Goal: Information Seeking & Learning: Learn about a topic

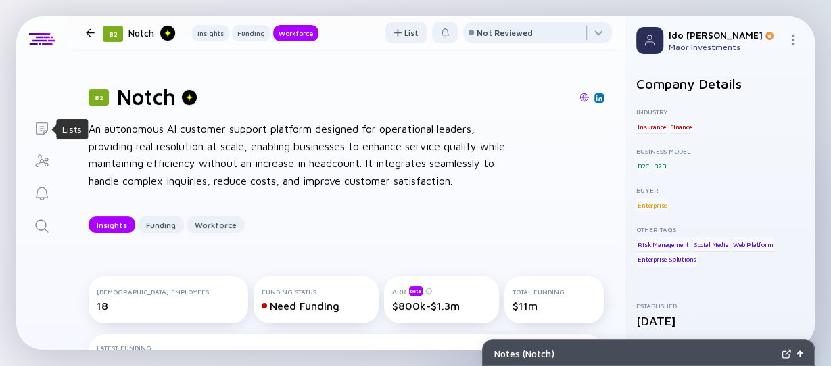
scroll to position [1110, 0]
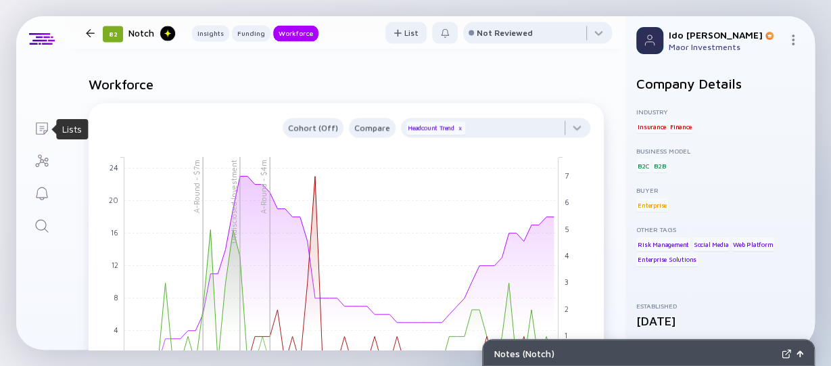
click at [45, 133] on icon "Lists" at bounding box center [42, 128] width 16 height 16
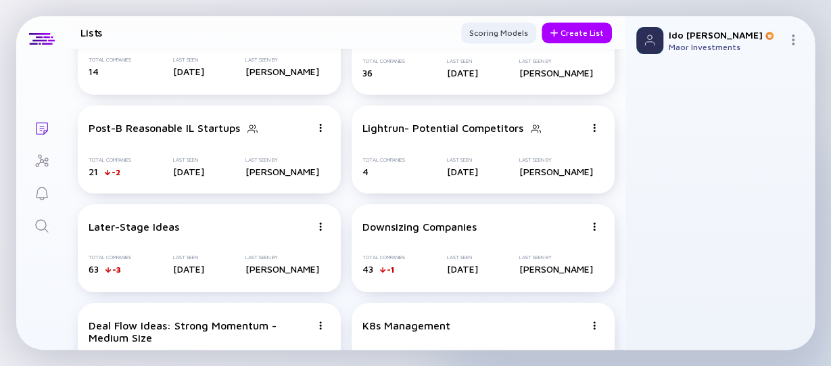
scroll to position [360, 0]
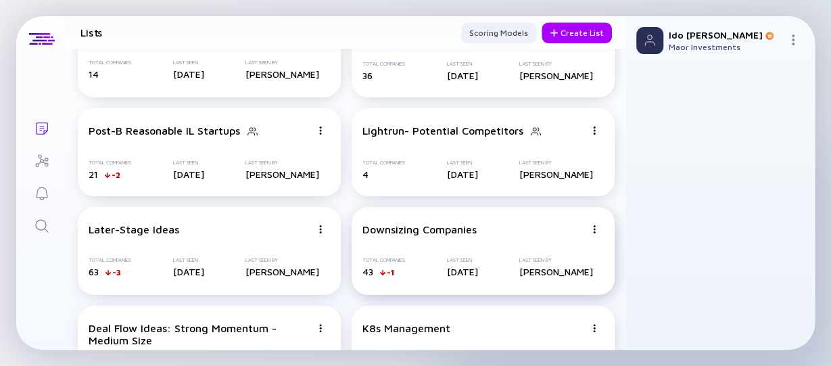
click at [393, 230] on div "Downsizing Companies" at bounding box center [419, 229] width 114 height 12
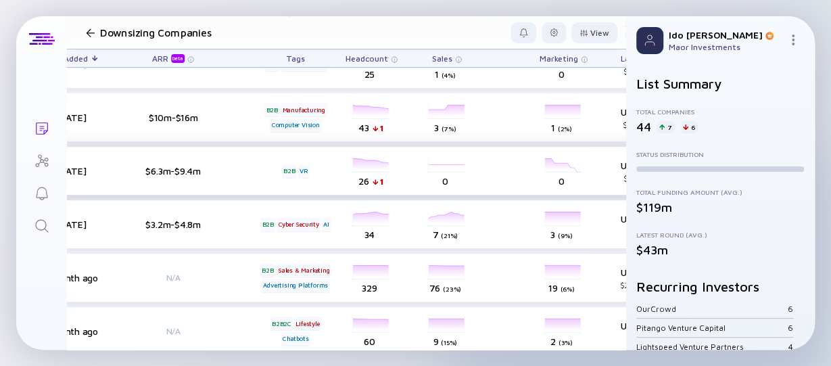
scroll to position [234, 506]
click at [379, 167] on div "headcount-sightful 26 1 Headcount" at bounding box center [371, 171] width 76 height 38
click at [363, 168] on div "headcount-sightful 26 1 Headcount" at bounding box center [371, 171] width 76 height 38
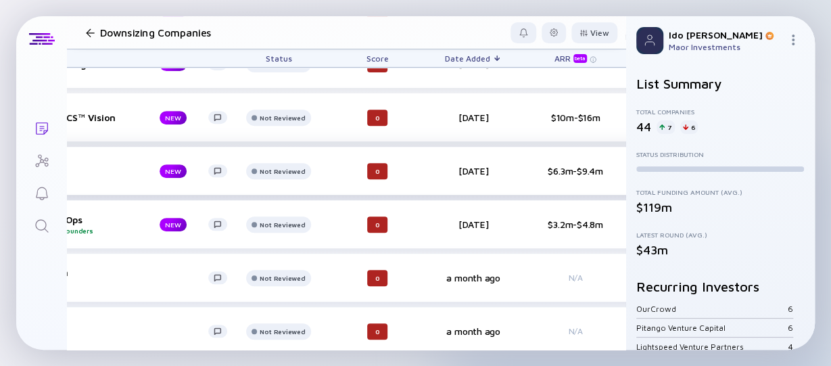
scroll to position [234, 0]
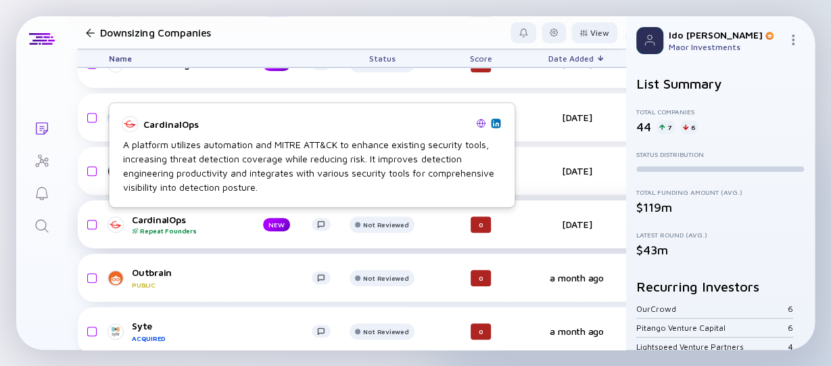
click at [166, 221] on div "CardinalOps Repeat Founders" at bounding box center [186, 224] width 109 height 21
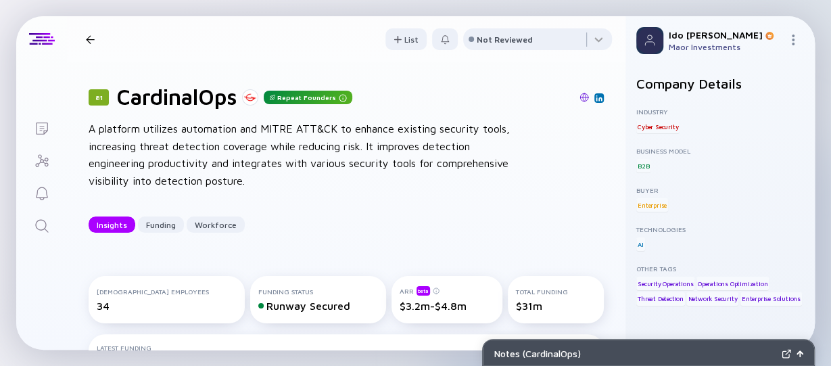
click at [185, 117] on div "81 CardinalOps Repeat Founders A platform utilizes automation and MITRE ATT&CK …" at bounding box center [346, 158] width 558 height 192
click at [198, 136] on div "A platform utilizes automation and MITRE ATT&CK to enhance existing security to…" at bounding box center [305, 154] width 433 height 69
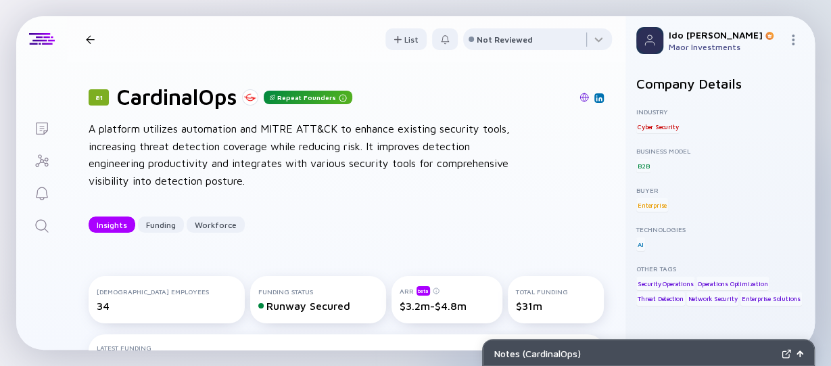
click at [198, 136] on div "A platform utilizes automation and MITRE ATT&CK to enhance existing security to…" at bounding box center [305, 154] width 433 height 69
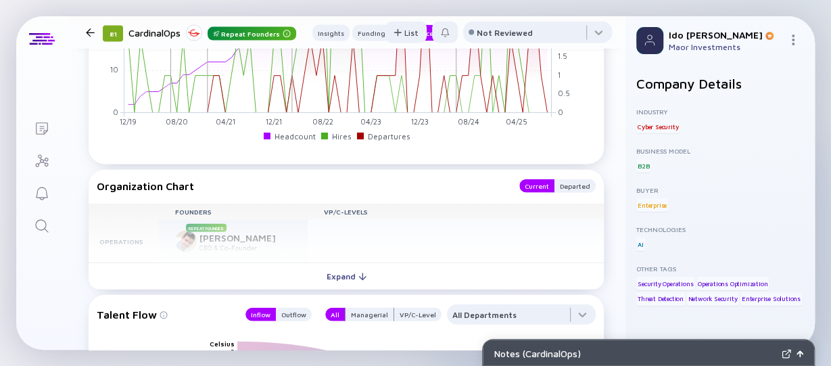
scroll to position [1464, 0]
click at [33, 132] on link "Lists" at bounding box center [41, 127] width 51 height 32
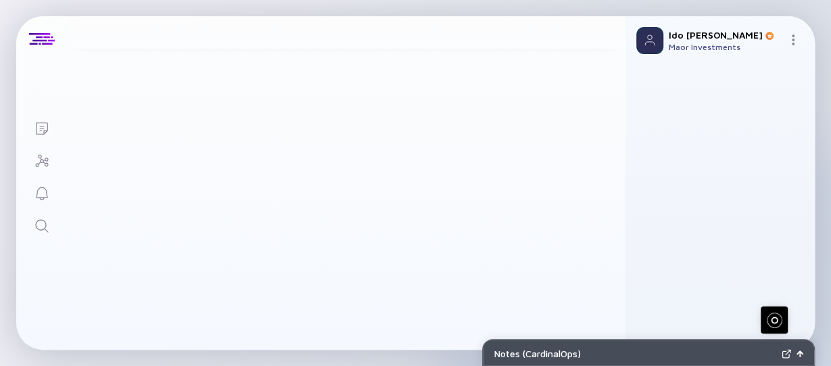
scroll to position [512, 0]
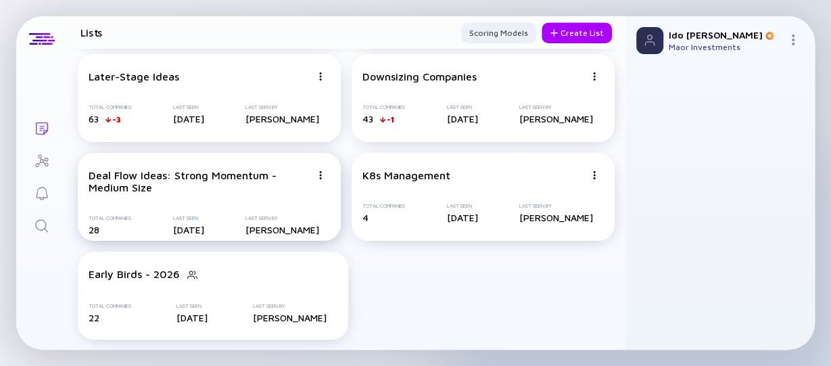
click at [245, 175] on div "Deal Flow Ideas: Strong Momentum - Medium Size" at bounding box center [200, 181] width 222 height 24
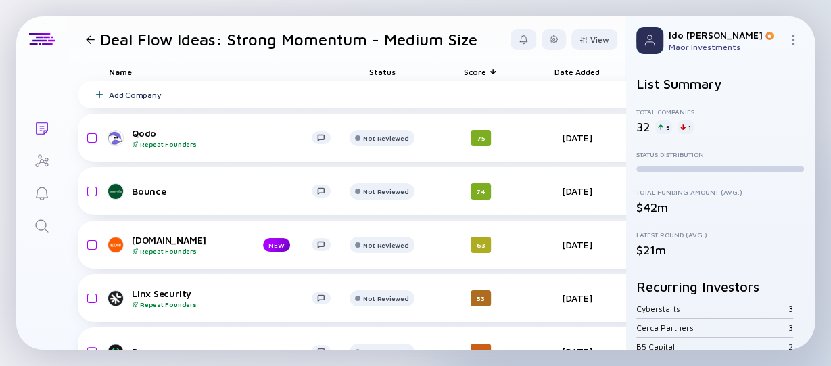
click at [580, 75] on div "Date Added" at bounding box center [577, 71] width 76 height 19
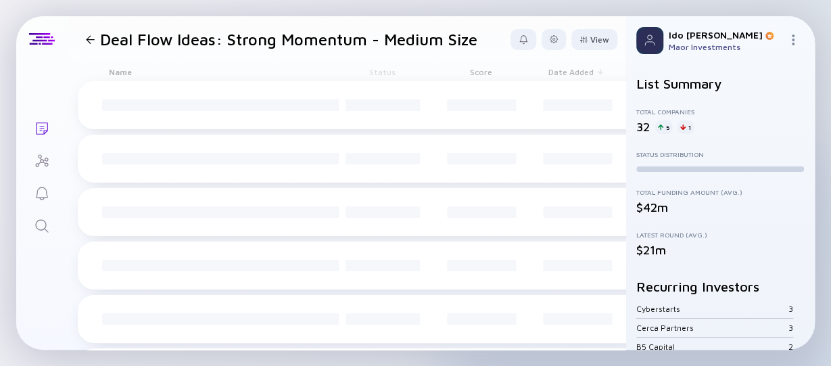
click at [580, 75] on div "Date Added" at bounding box center [577, 71] width 76 height 19
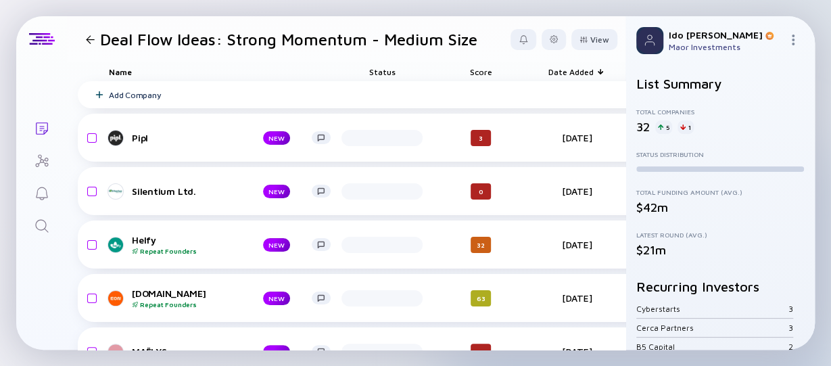
click at [580, 75] on div "Date Added" at bounding box center [577, 71] width 76 height 19
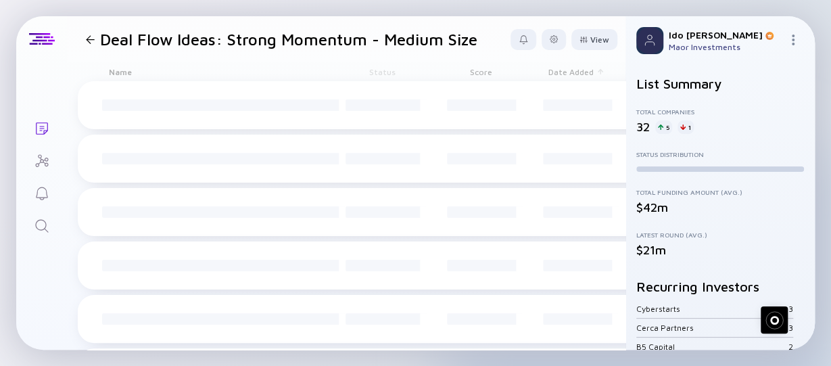
click at [580, 75] on div "Date Added" at bounding box center [577, 71] width 76 height 19
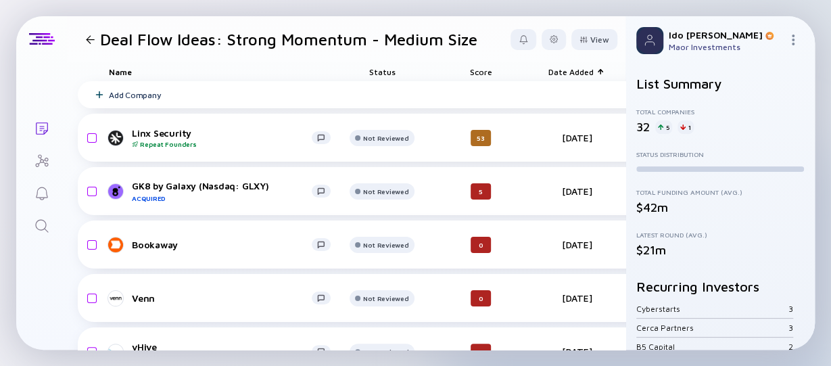
click at [580, 75] on div "Date Added" at bounding box center [577, 71] width 76 height 19
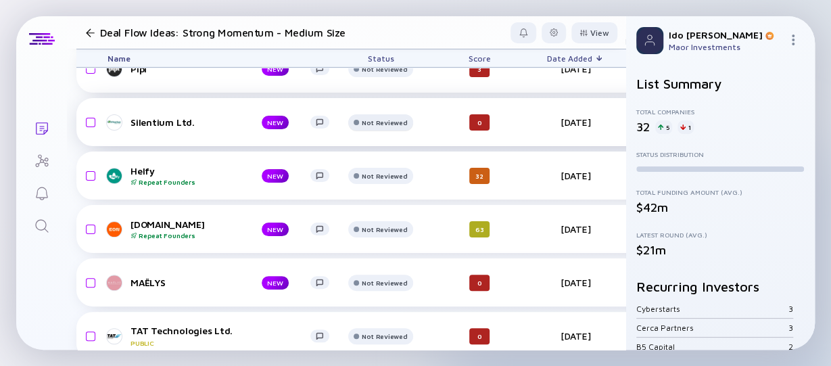
scroll to position [107, 1]
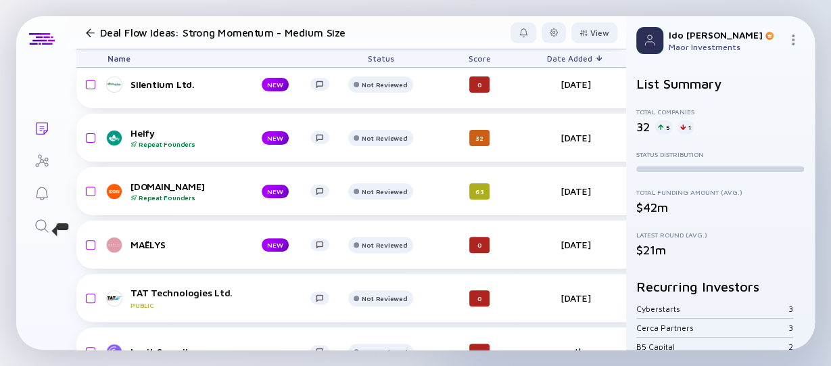
click at [44, 219] on icon "Search" at bounding box center [42, 226] width 16 height 16
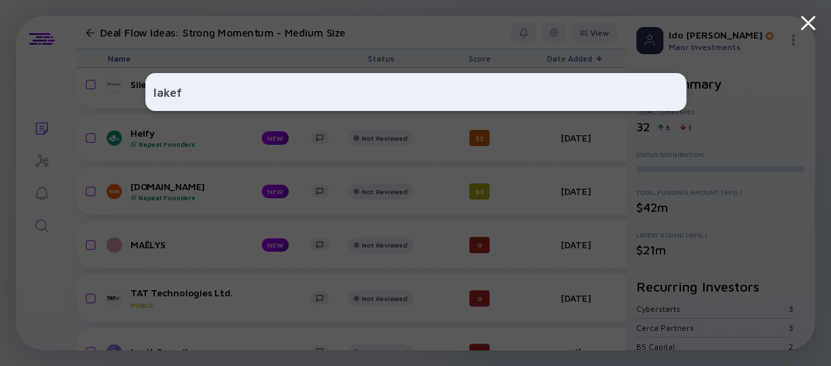
type input "lakefs"
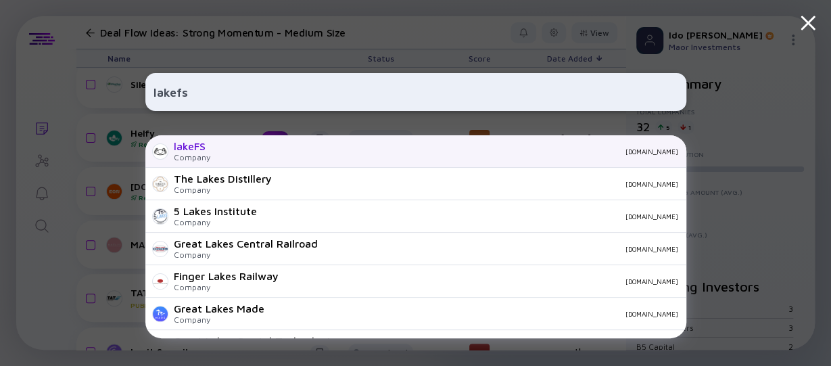
click at [210, 146] on div "lakeFS Company [DOMAIN_NAME]" at bounding box center [415, 151] width 541 height 32
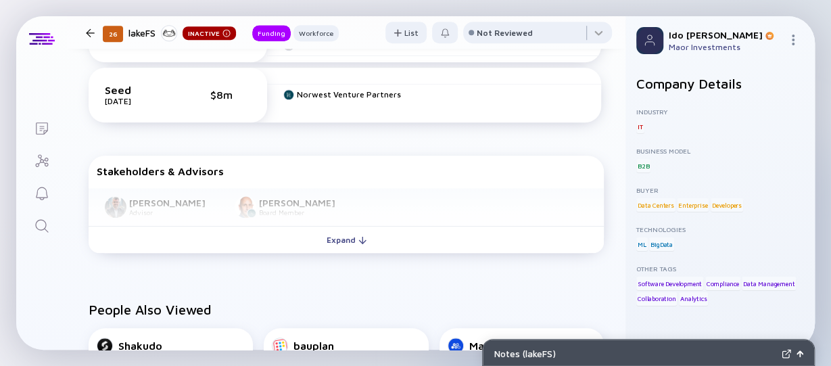
scroll to position [484, 0]
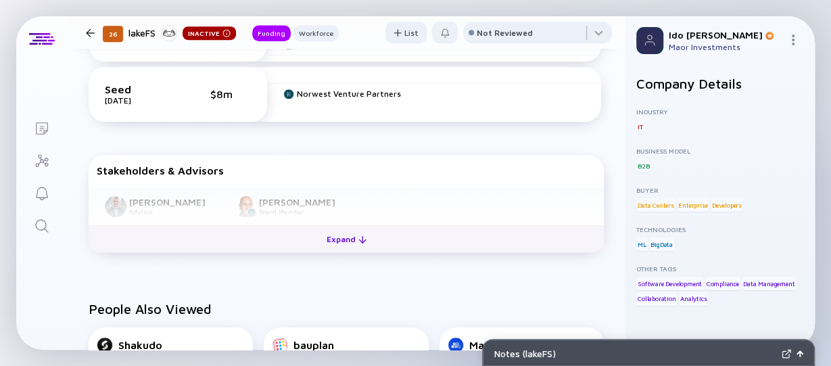
click at [347, 240] on div "Expand" at bounding box center [346, 238] width 56 height 21
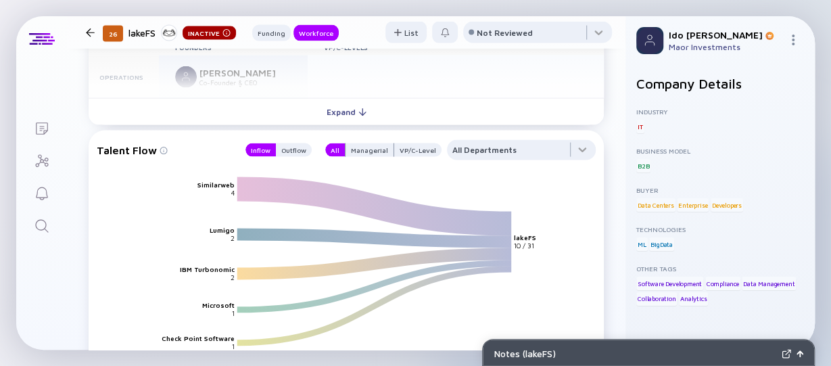
scroll to position [1394, 0]
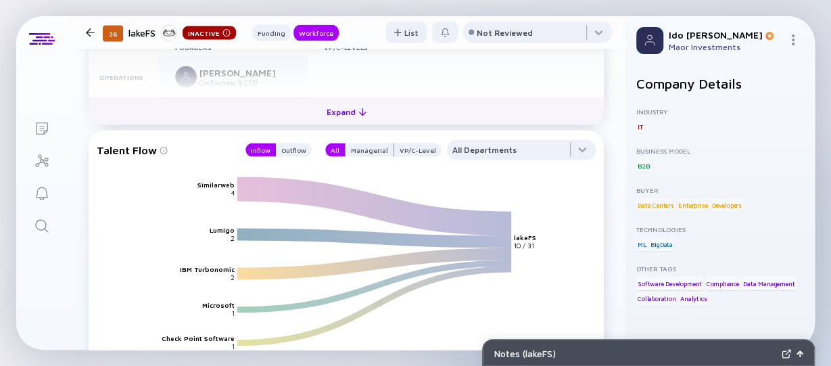
click at [340, 108] on div "Expand" at bounding box center [346, 111] width 56 height 21
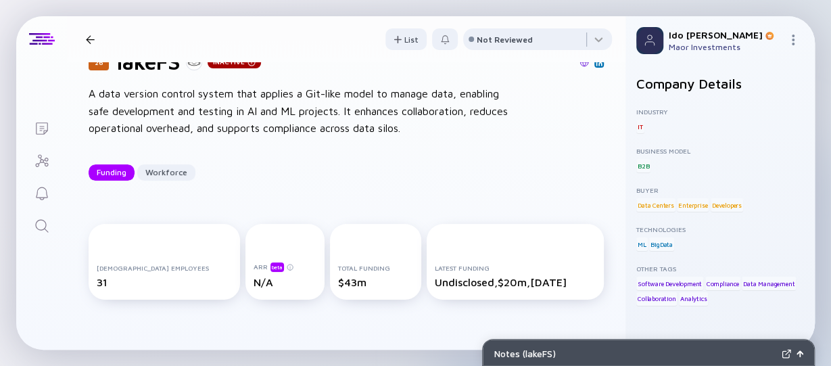
scroll to position [0, 0]
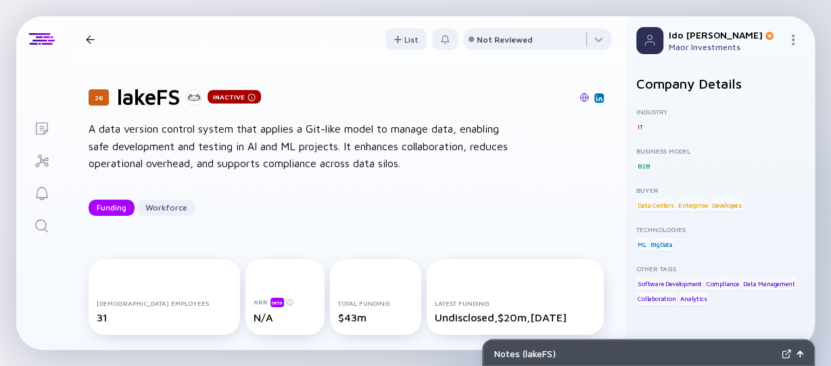
click at [182, 131] on div "A data version control system that applies a Git-like model to manage data, ena…" at bounding box center [305, 146] width 433 height 52
click at [159, 139] on div "A data version control system that applies a Git-like model to manage data, ena…" at bounding box center [305, 146] width 433 height 52
click at [44, 225] on icon "Search" at bounding box center [42, 226] width 16 height 16
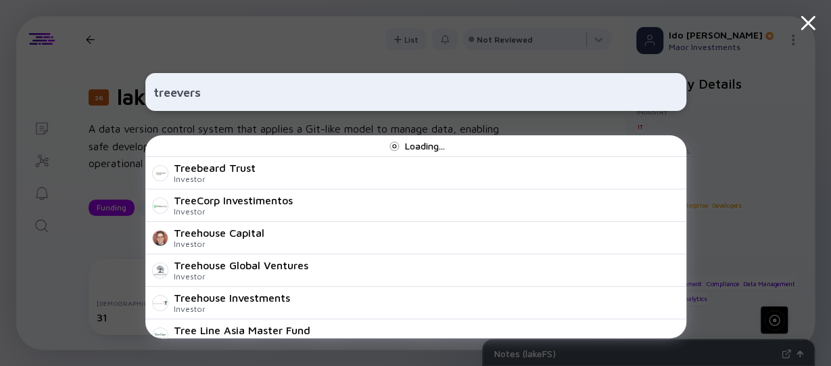
type input "treeverse"
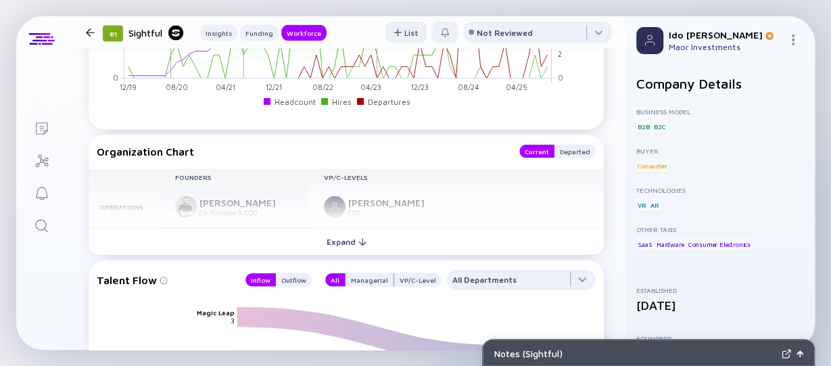
scroll to position [1348, 0]
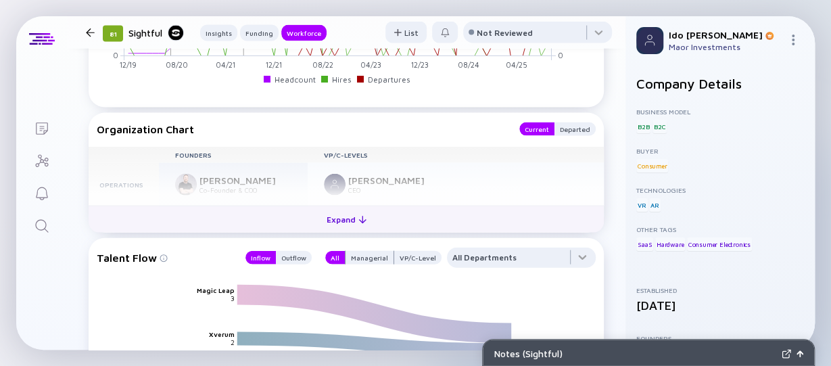
click at [340, 214] on div "Expand" at bounding box center [346, 219] width 56 height 21
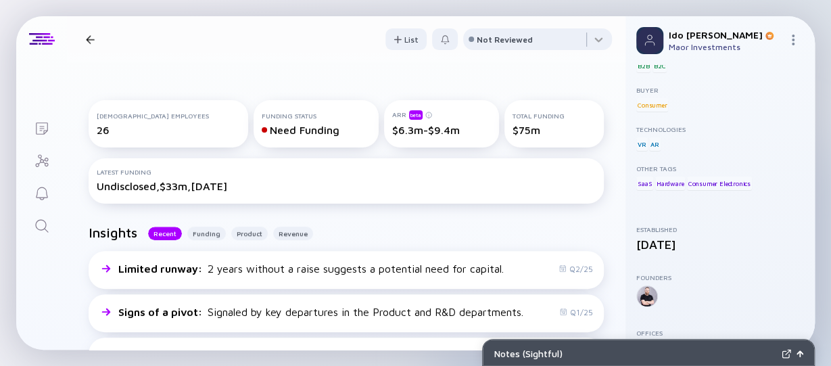
scroll to position [0, 0]
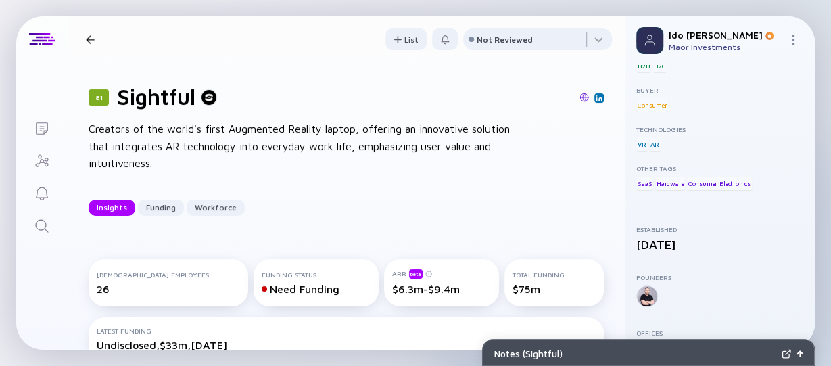
click at [384, 130] on div "Creators of the world's first Augmented Reality laptop, offering an innovative …" at bounding box center [305, 146] width 433 height 52
